Goal: Find specific page/section: Find specific page/section

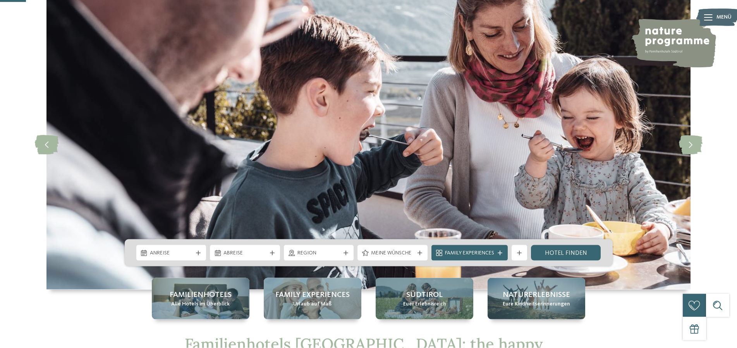
scroll to position [118, 0]
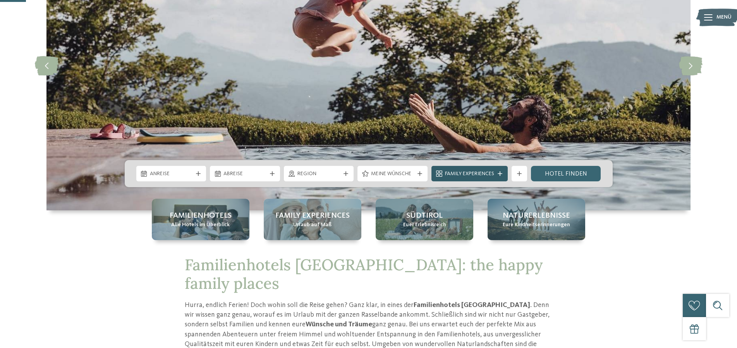
click at [499, 173] on icon at bounding box center [499, 173] width 5 height 5
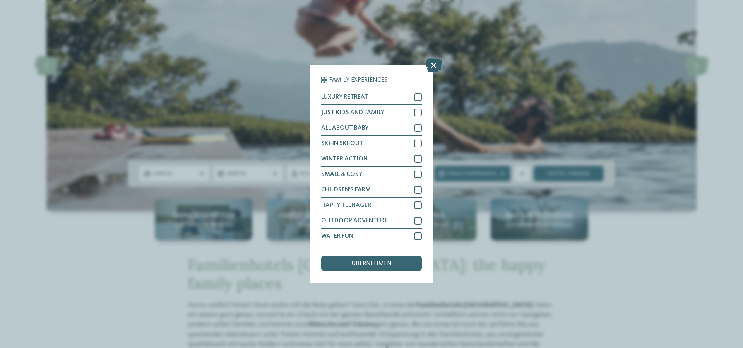
click at [435, 65] on icon at bounding box center [433, 65] width 17 height 14
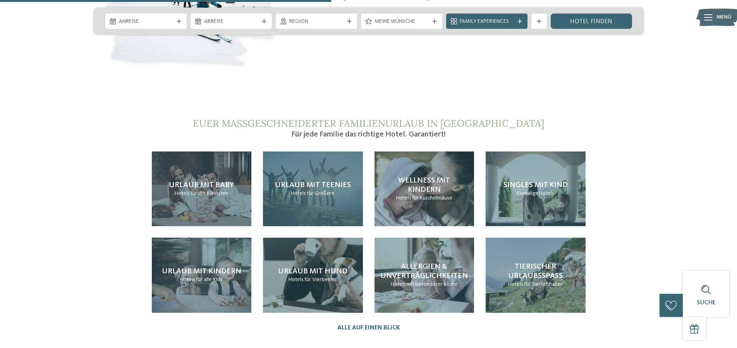
scroll to position [1658, 0]
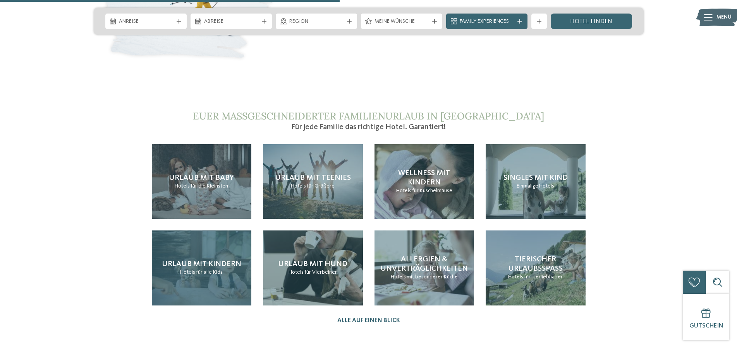
click at [202, 269] on p "Hotels für alle Kids" at bounding box center [201, 273] width 43 height 8
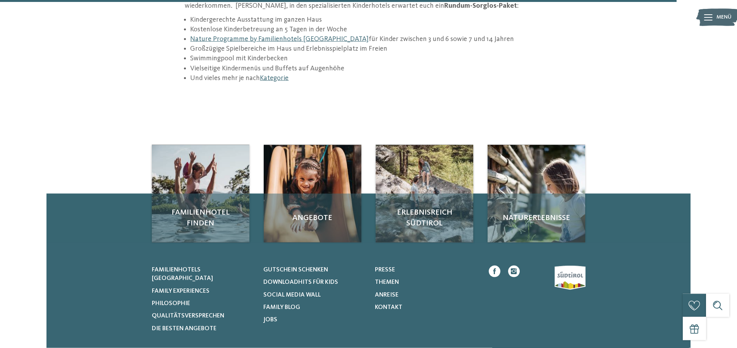
scroll to position [1184, 0]
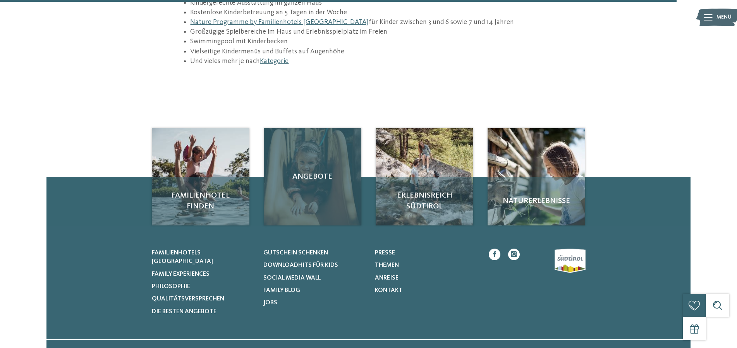
click at [311, 173] on div "Angebote" at bounding box center [313, 177] width 98 height 98
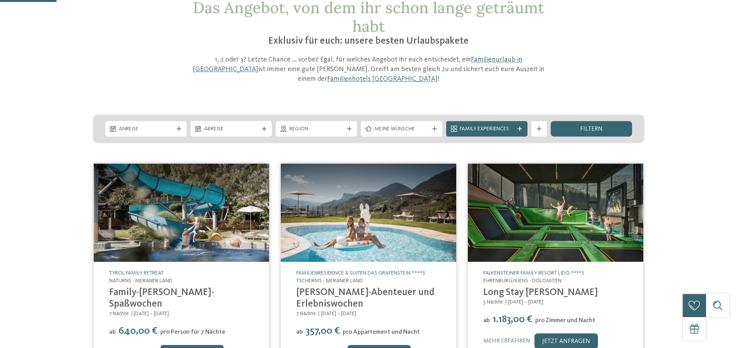
scroll to position [79, 0]
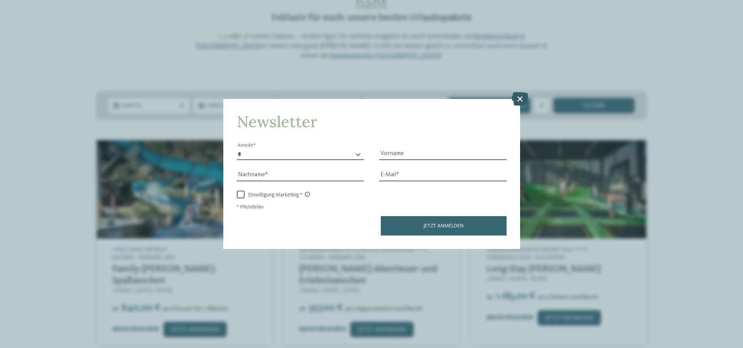
click at [519, 97] on icon at bounding box center [520, 99] width 17 height 14
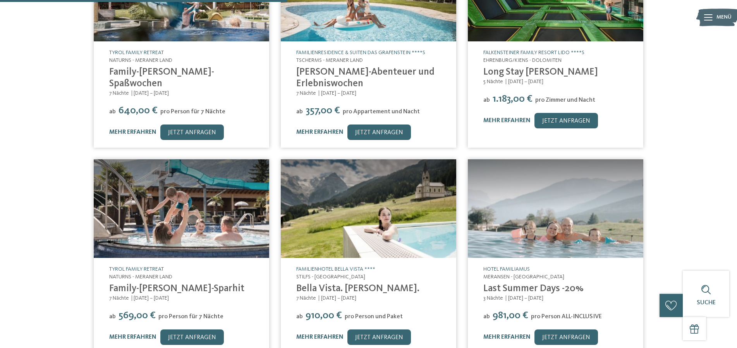
scroll to position [316, 0]
